Goal: Navigation & Orientation: Find specific page/section

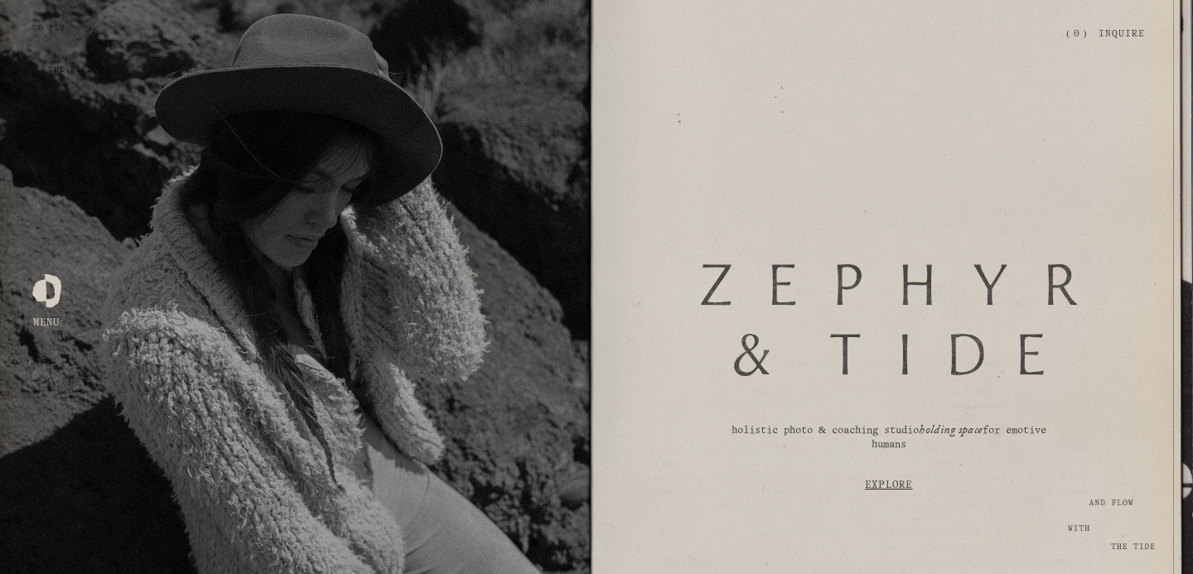
click at [52, 287] on div at bounding box center [46, 287] width 29 height 29
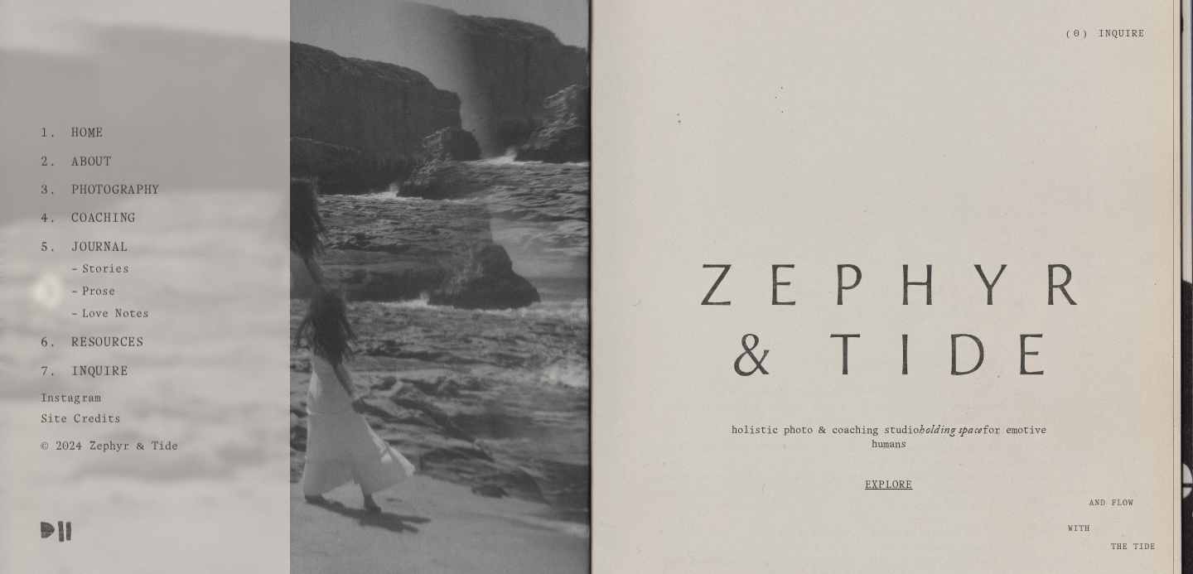
click at [94, 162] on link "About" at bounding box center [91, 162] width 53 height 28
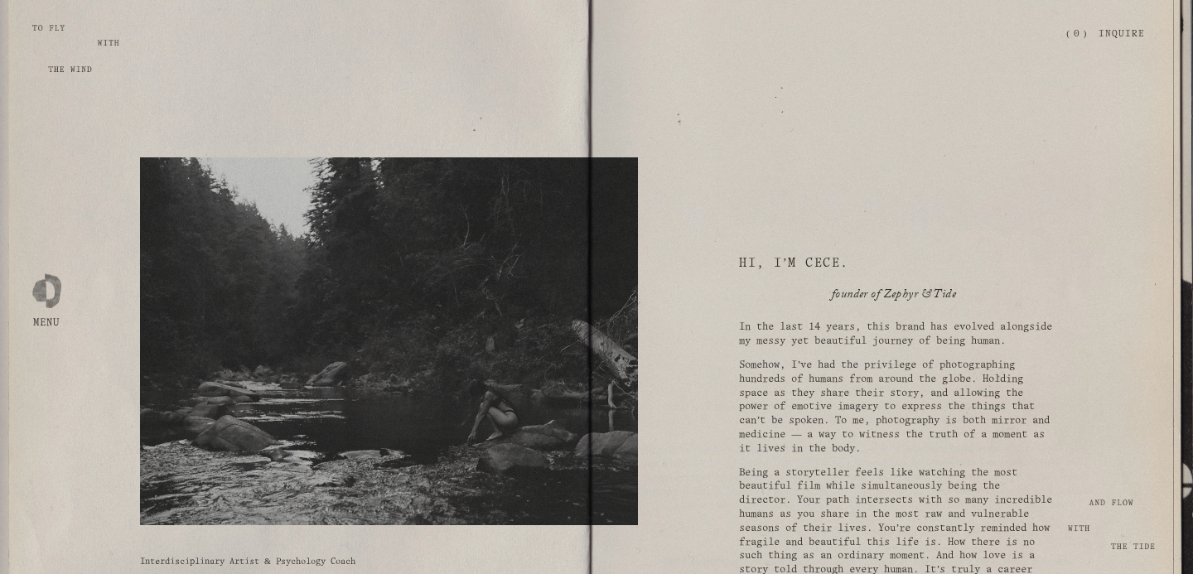
click at [46, 280] on div at bounding box center [46, 287] width 29 height 29
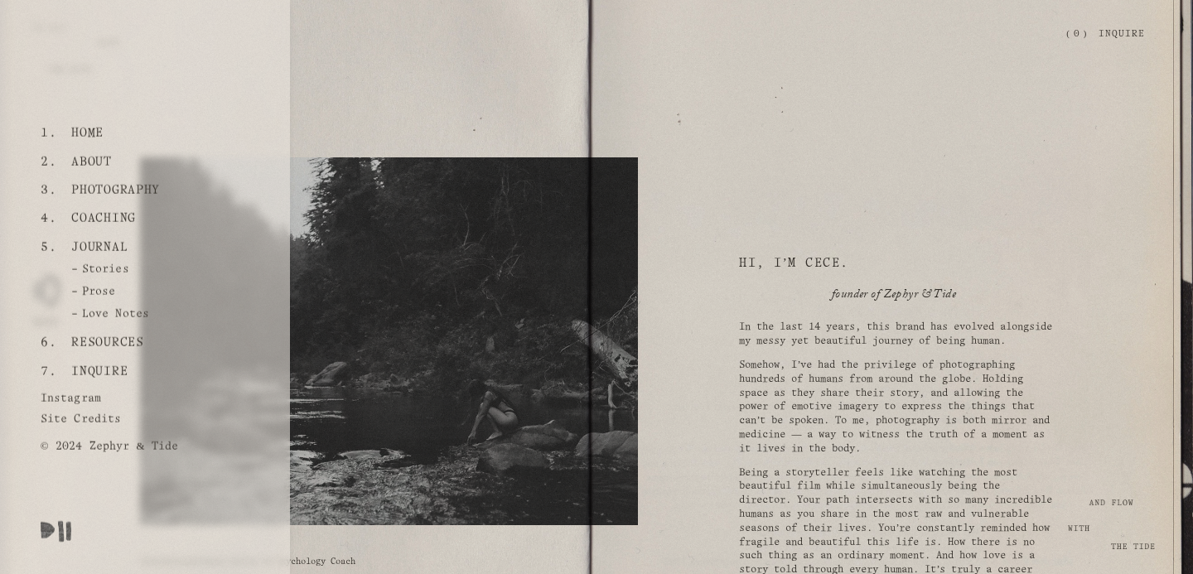
click at [100, 219] on link "Coaching" at bounding box center [103, 219] width 77 height 28
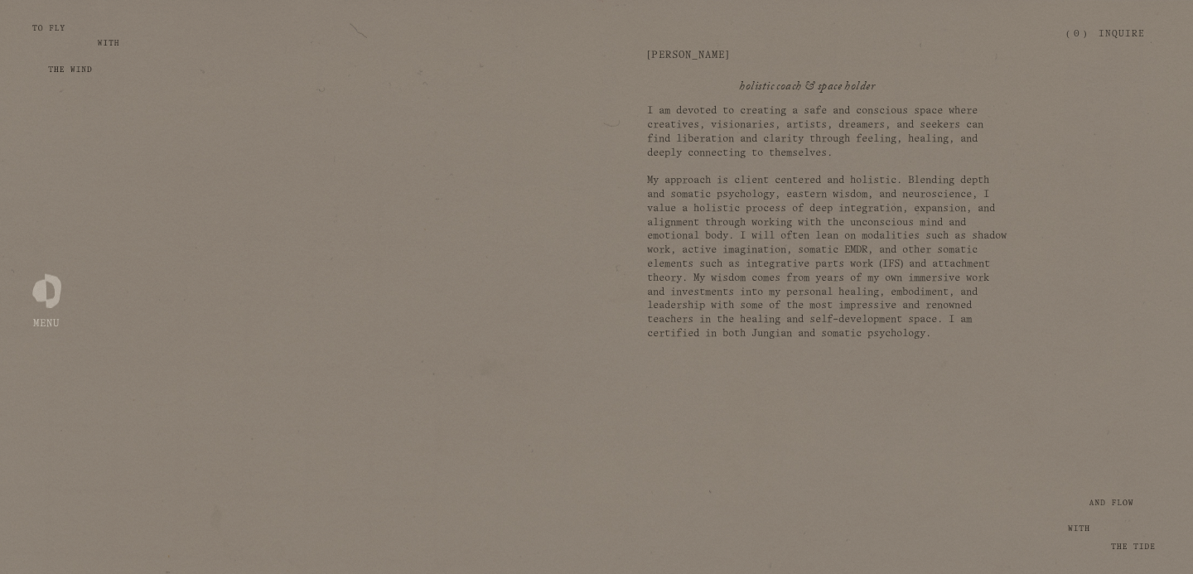
scroll to position [845, 0]
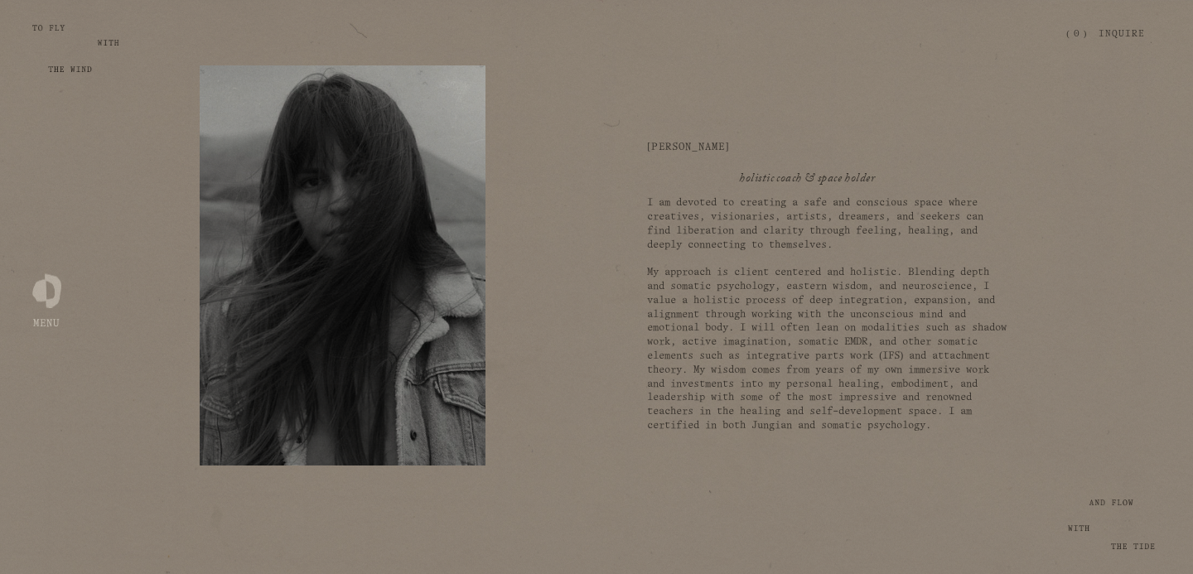
click at [49, 293] on div at bounding box center [46, 287] width 29 height 29
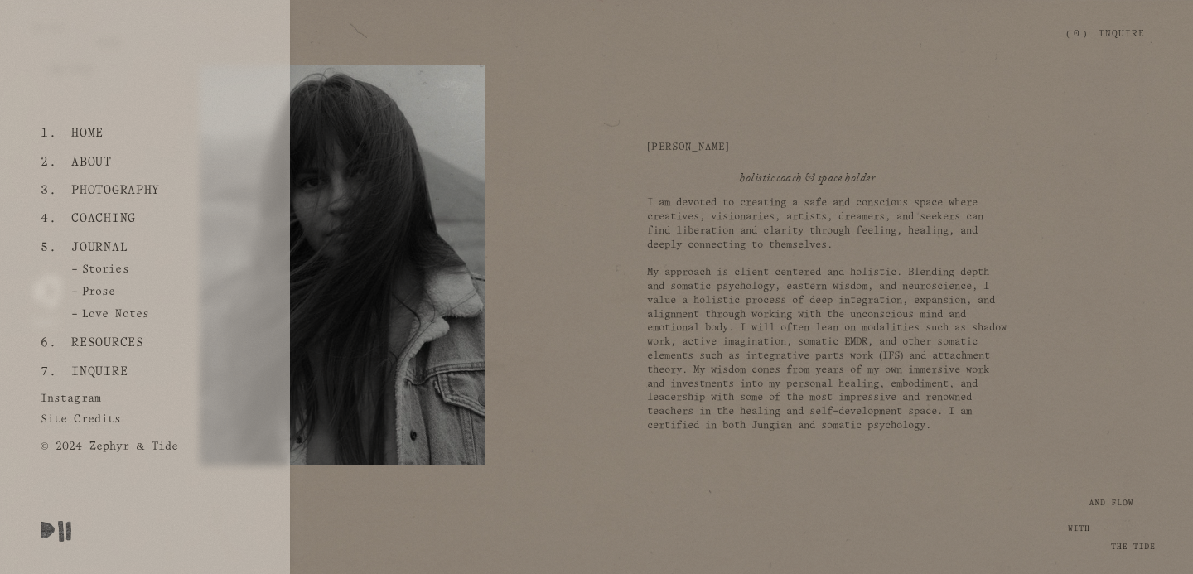
click at [84, 162] on link "About" at bounding box center [91, 162] width 53 height 28
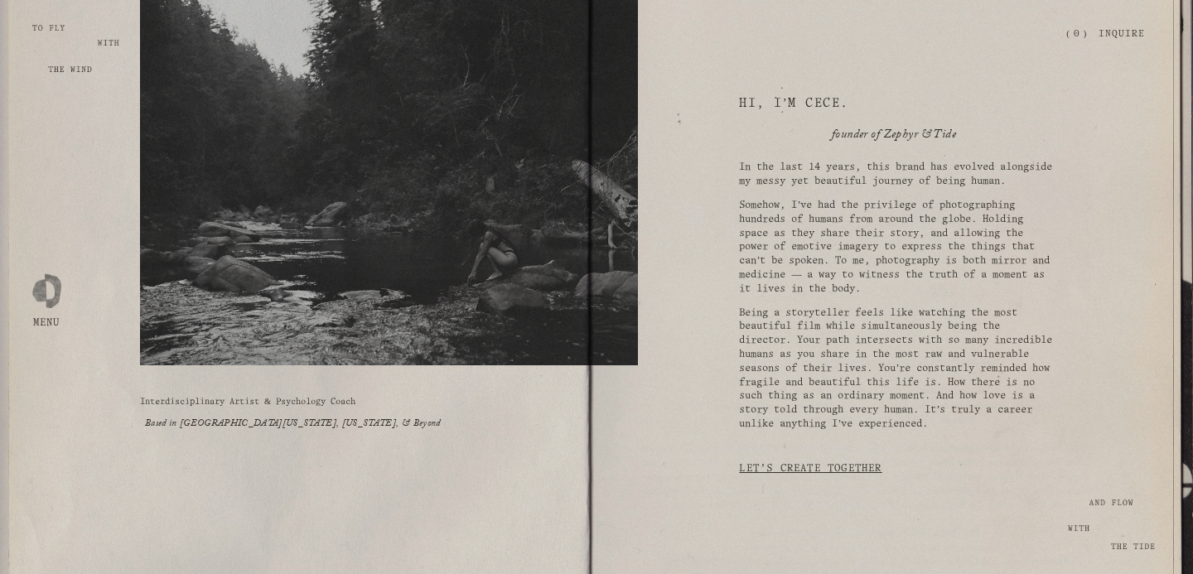
scroll to position [162, 0]
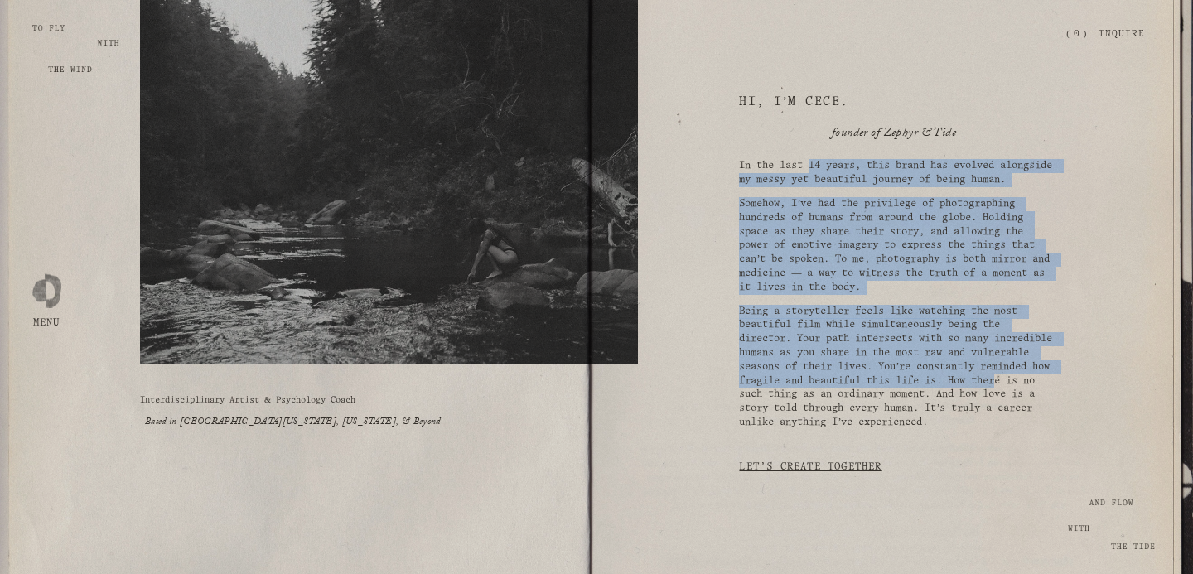
drag, startPoint x: 810, startPoint y: 165, endPoint x: 843, endPoint y: 404, distance: 241.7
click at [843, 404] on div "In the last 14 years, this brand has evolved alongside my messy yet beautiful j…" at bounding box center [896, 294] width 314 height 270
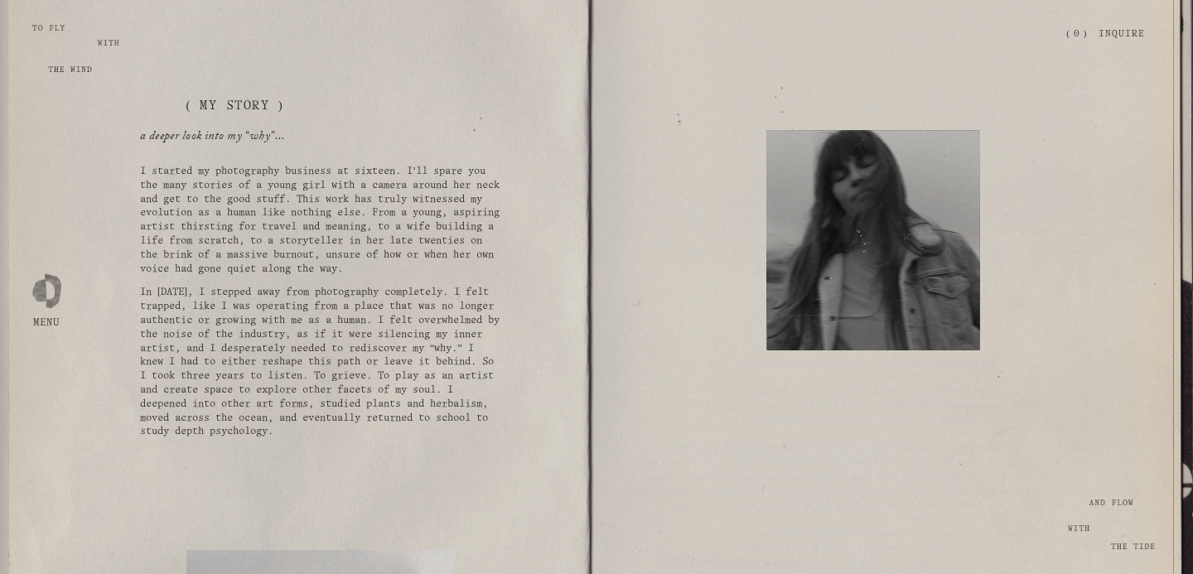
scroll to position [647, 0]
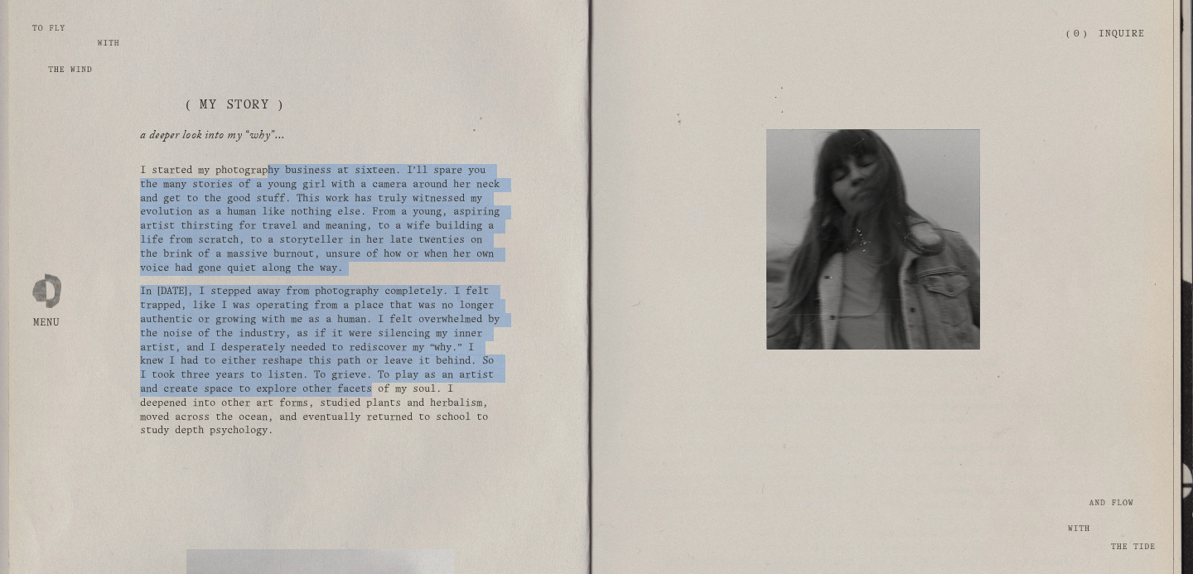
drag, startPoint x: 274, startPoint y: 200, endPoint x: 273, endPoint y: 451, distance: 251.0
click at [273, 438] on div "a deeper look into my “why”... I started my photography business at sixteen. I’…" at bounding box center [320, 283] width 360 height 309
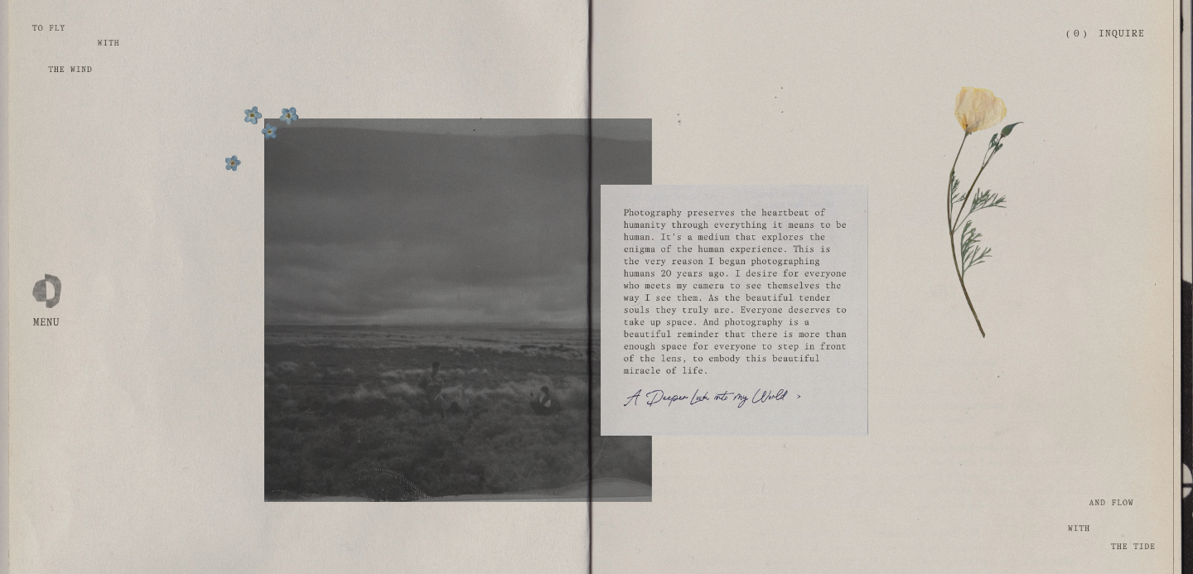
scroll to position [2840, 0]
click at [48, 284] on div at bounding box center [46, 287] width 29 height 29
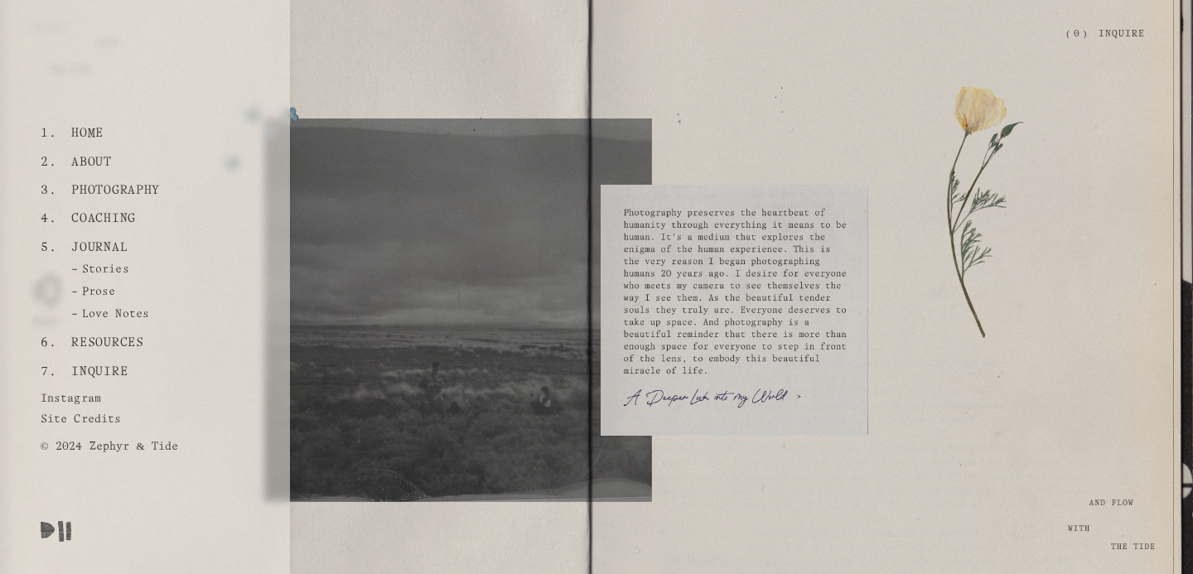
click at [103, 335] on link "Resources" at bounding box center [107, 343] width 84 height 28
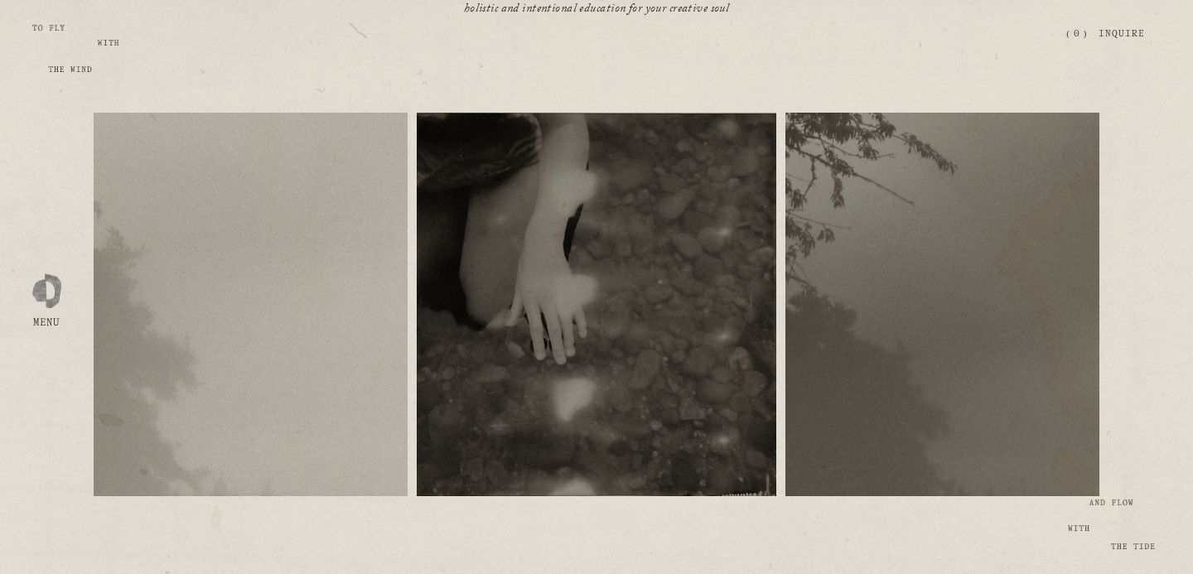
scroll to position [204, 0]
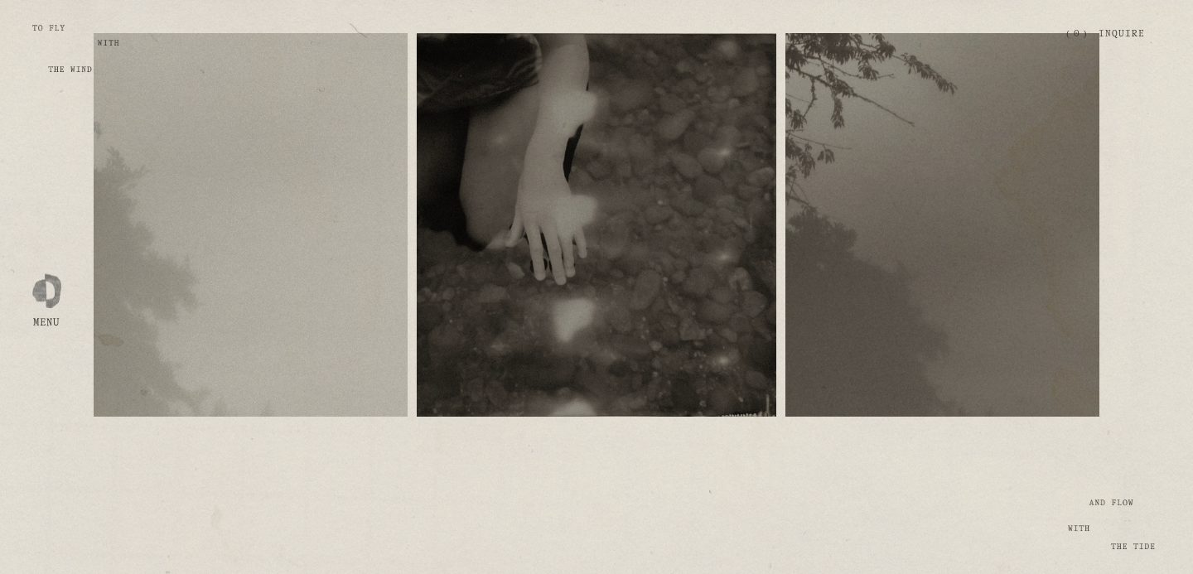
click at [246, 215] on span "free resources" at bounding box center [250, 213] width 81 height 9
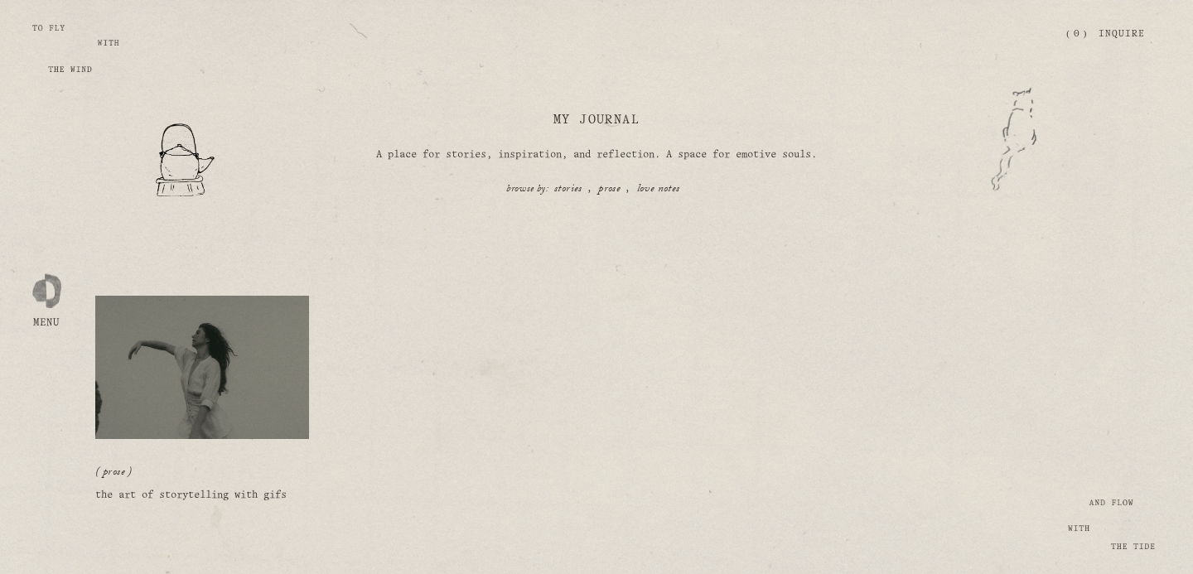
click at [51, 294] on div at bounding box center [46, 287] width 29 height 29
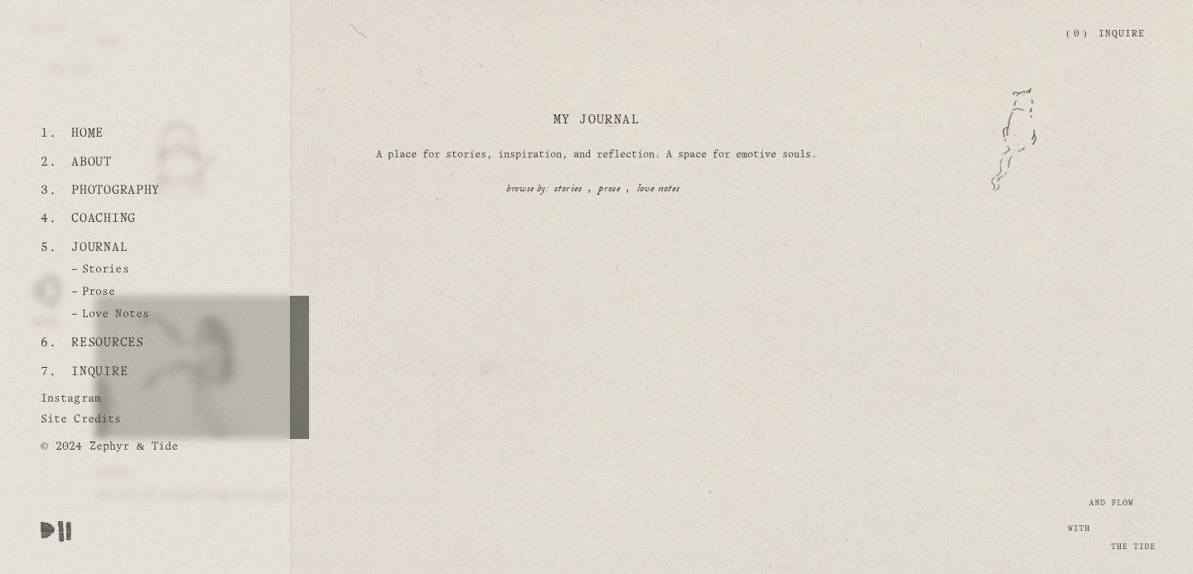
click at [87, 136] on link "Home" at bounding box center [87, 133] width 45 height 28
